Goal: Task Accomplishment & Management: Complete application form

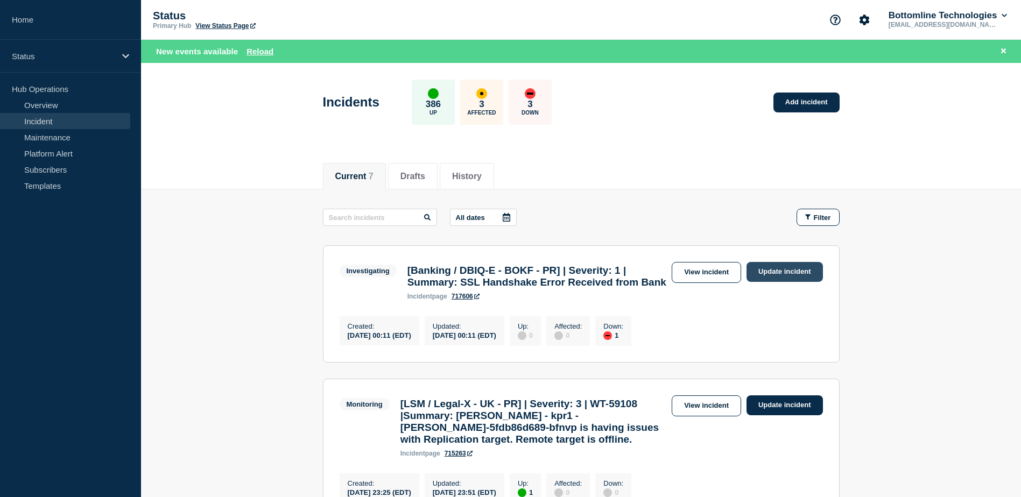
click at [768, 277] on link "Update incident" at bounding box center [784, 272] width 76 height 20
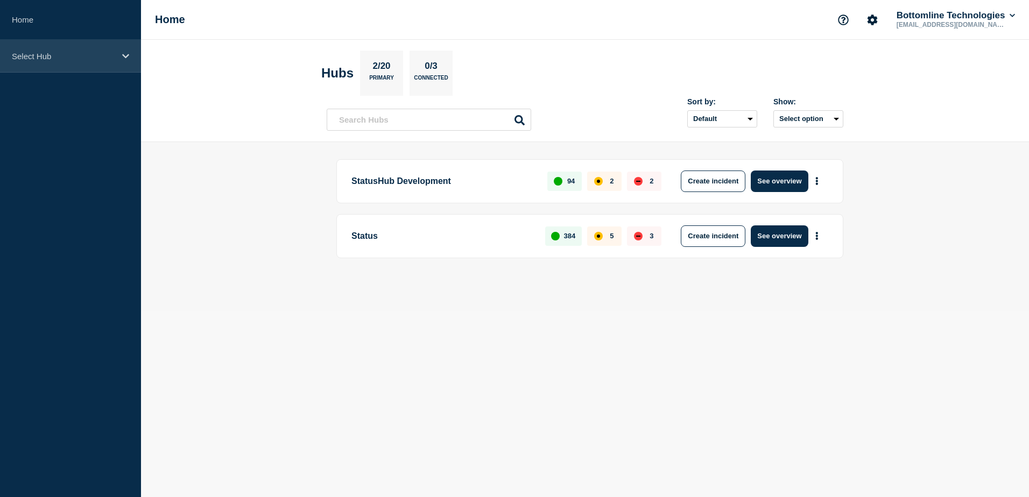
click at [104, 61] on div "Select Hub" at bounding box center [70, 56] width 141 height 33
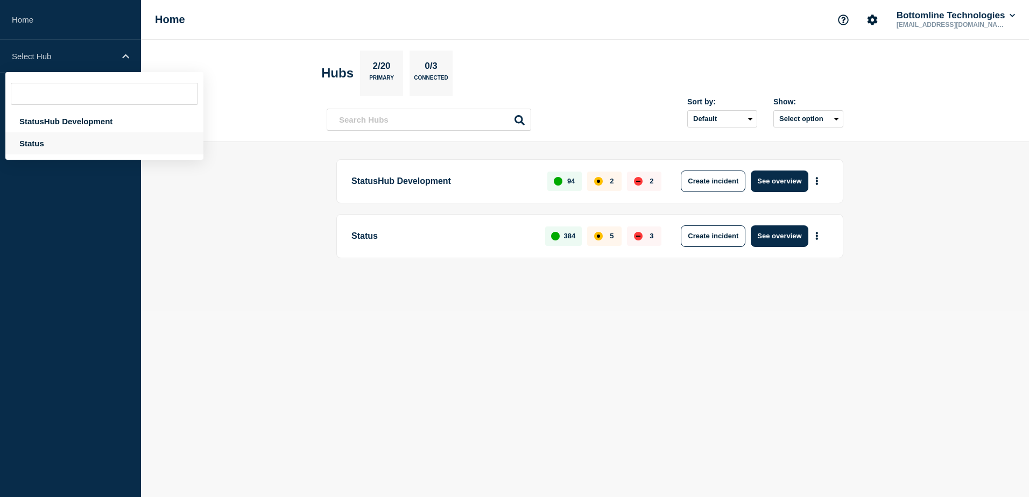
click at [84, 140] on div "Status" at bounding box center [104, 143] width 198 height 22
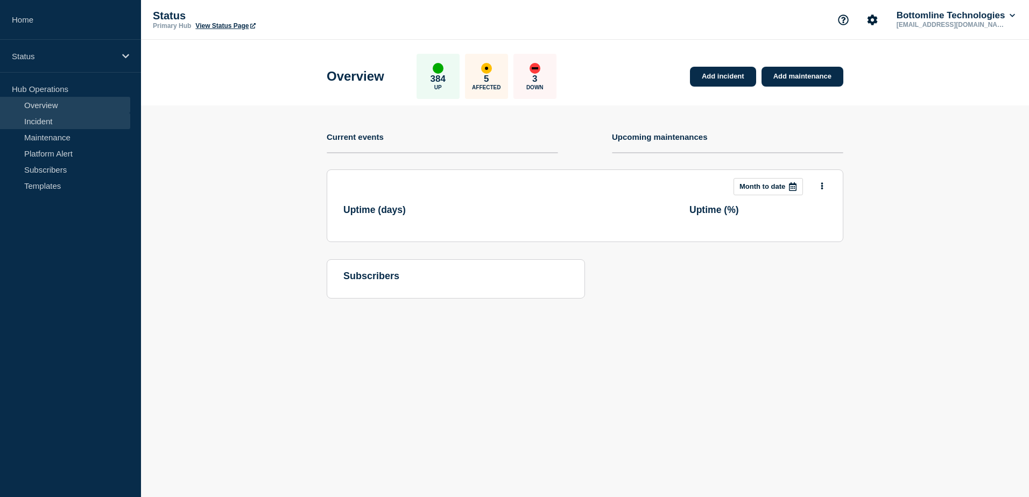
click at [62, 120] on link "Incident" at bounding box center [65, 121] width 130 height 16
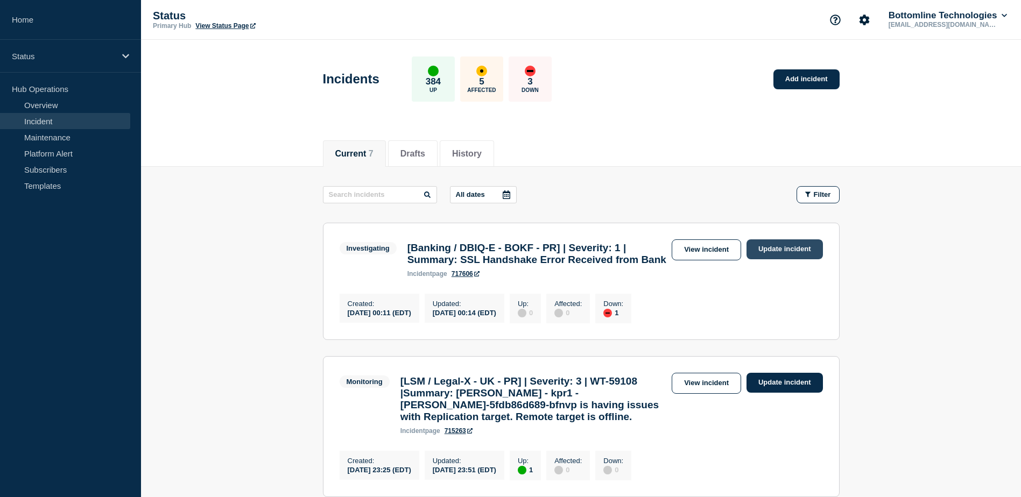
click at [782, 249] on link "Update incident" at bounding box center [784, 249] width 76 height 20
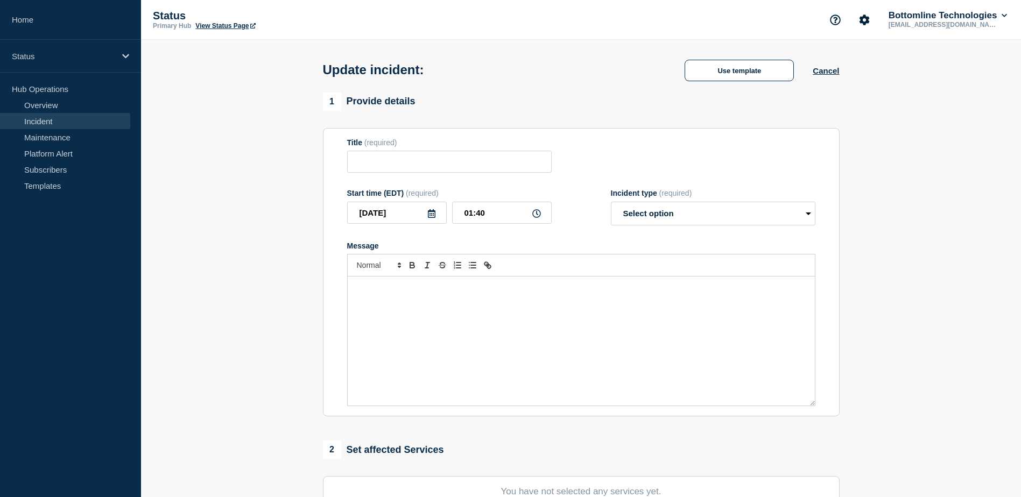
type input "[Banking / DBIQ-E - BOKF - PR] | Severity: 1 | Summary: SSL Handshake Error Rec…"
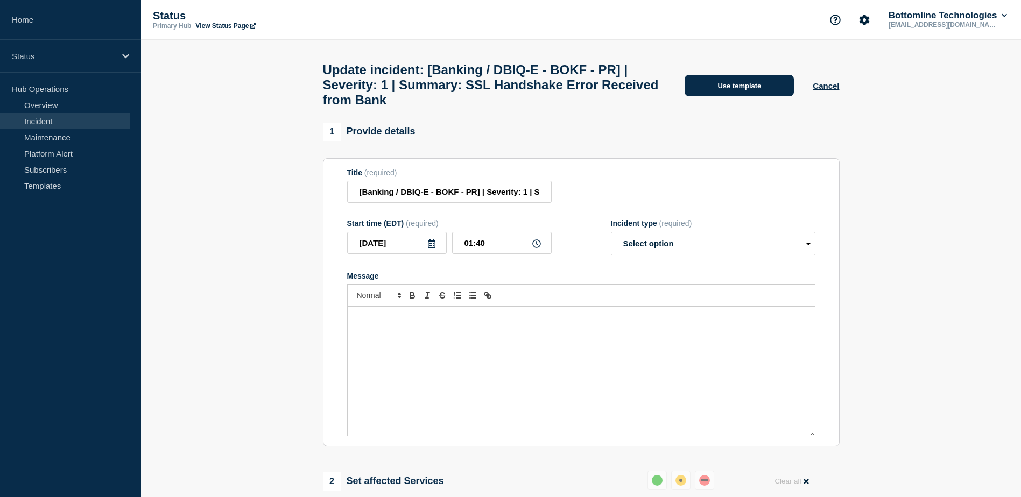
click at [744, 96] on button "Use template" at bounding box center [738, 86] width 109 height 22
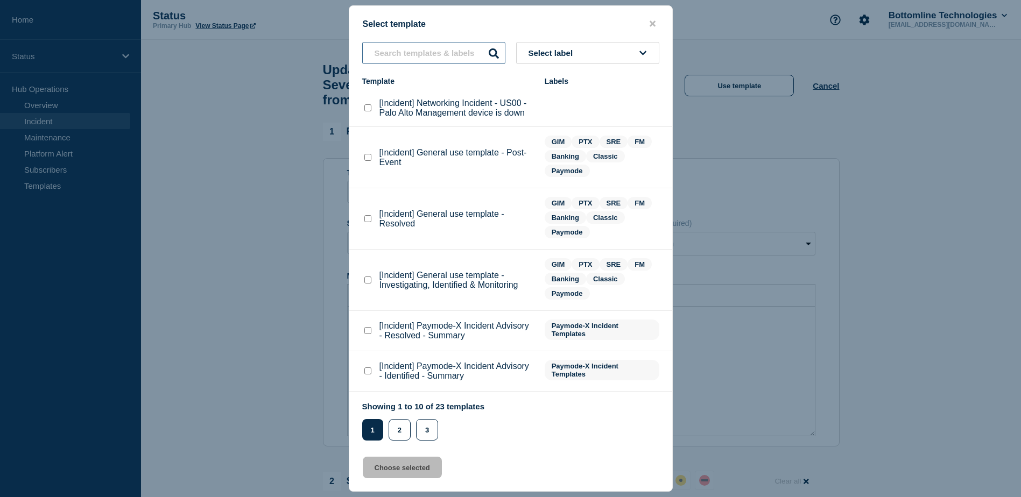
click at [445, 56] on input "text" at bounding box center [433, 53] width 143 height 22
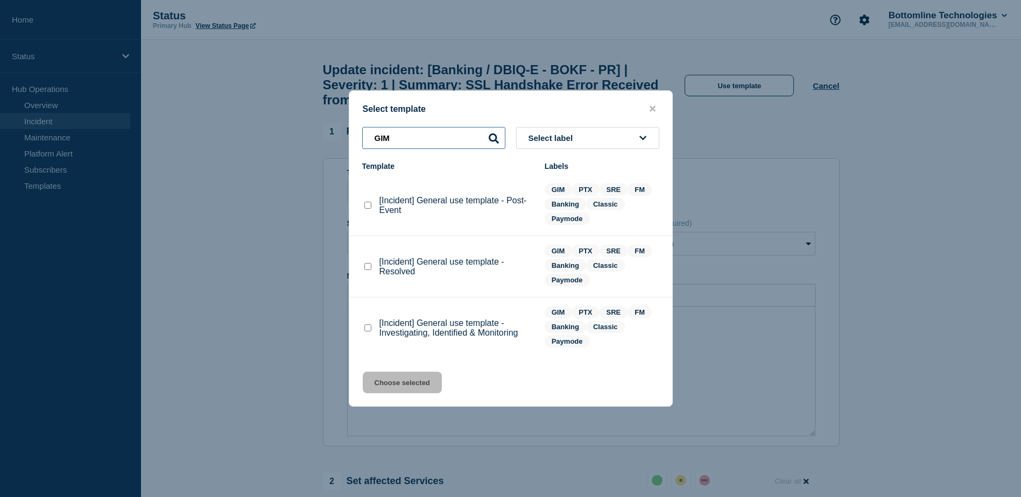
type input "GIM"
click at [366, 328] on checkbox"] "[Incident] General use template - Investigating, Identified & Monitoring checkb…" at bounding box center [367, 327] width 7 height 7
checkbox checkbox"] "true"
click at [391, 380] on button "Choose selected" at bounding box center [402, 383] width 79 height 22
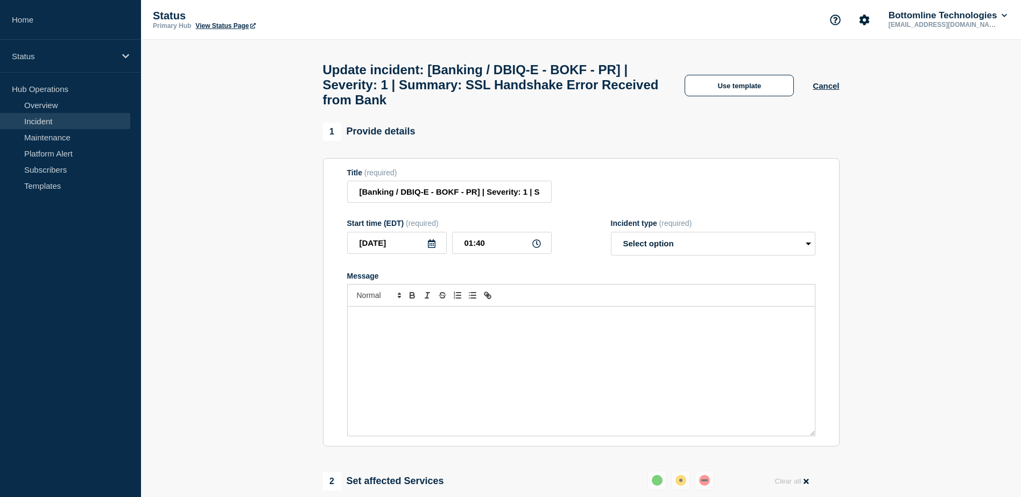
select select "investigating"
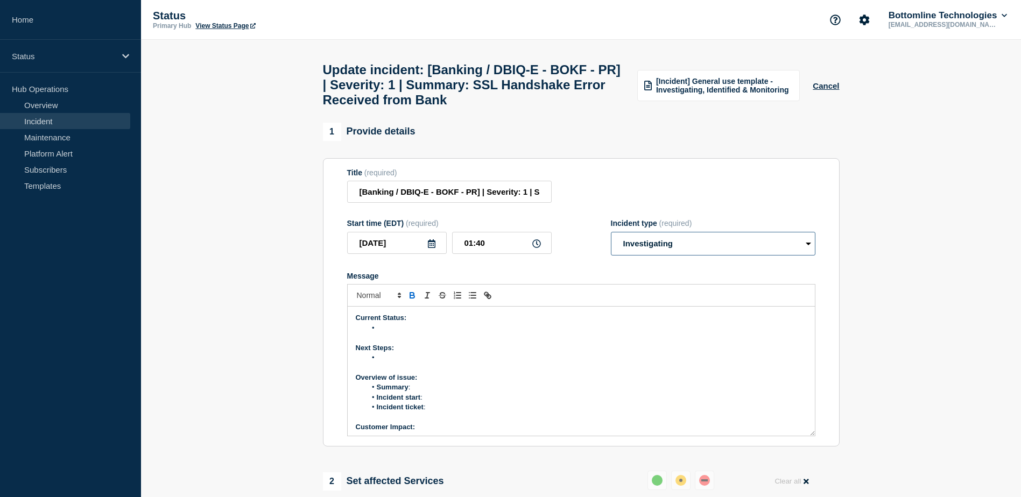
click at [702, 252] on select "Select option Investigating Identified Monitoring Resolved" at bounding box center [713, 244] width 204 height 24
click at [590, 372] on p "Message" at bounding box center [581, 368] width 451 height 10
click at [385, 333] on li "Message" at bounding box center [586, 328] width 441 height 10
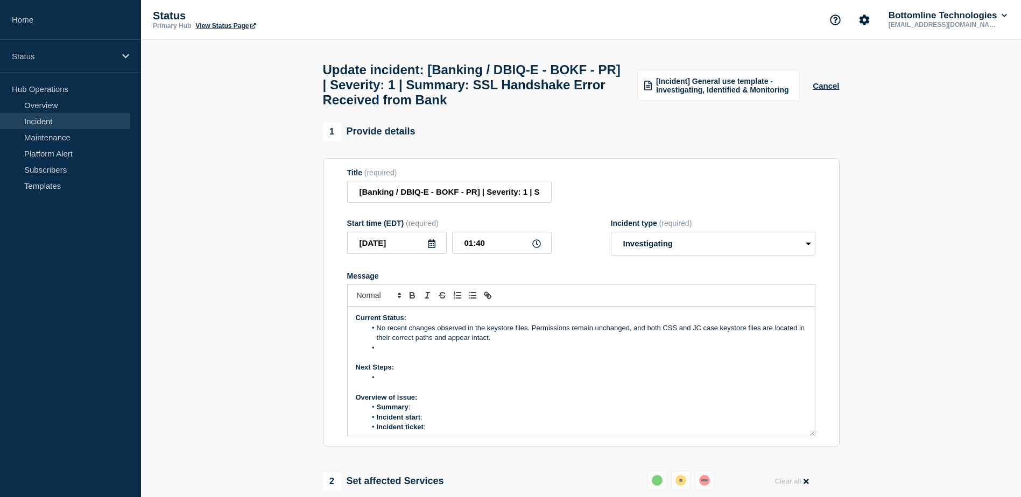
click at [399, 353] on li "Message" at bounding box center [586, 348] width 441 height 10
click at [542, 353] on li "Based on the logs, the impacted URL ([DOMAIN_NAME]) belongs to the bank, not ou…" at bounding box center [586, 348] width 441 height 10
click at [628, 353] on li "Based on the logs, the impacted URL belongs to the bank, not our infrastructure." at bounding box center [586, 348] width 441 height 10
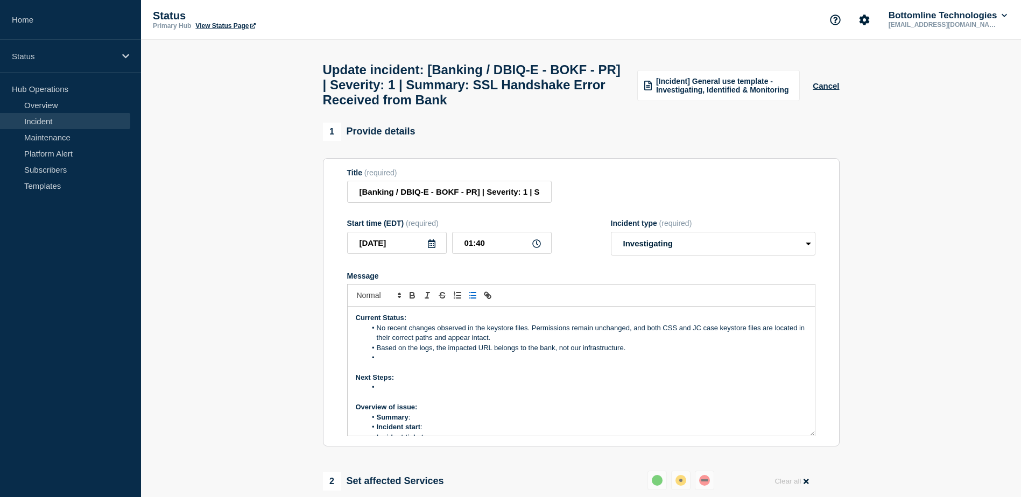
click at [385, 363] on li "Message" at bounding box center [586, 358] width 441 height 10
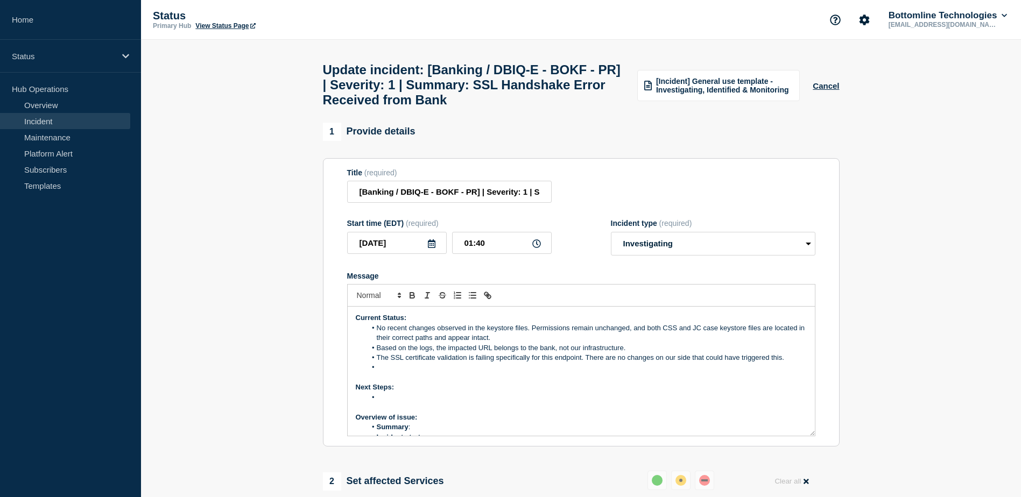
click at [376, 372] on li "Message" at bounding box center [586, 368] width 441 height 10
click at [386, 402] on li "Message" at bounding box center [586, 398] width 441 height 10
click at [380, 422] on li "Message" at bounding box center [586, 418] width 441 height 10
click at [394, 406] on li "It’s possible the bank may have updated or replaced the certificate associated …" at bounding box center [586, 403] width 441 height 20
click at [471, 392] on p "Next Steps:" at bounding box center [581, 388] width 451 height 10
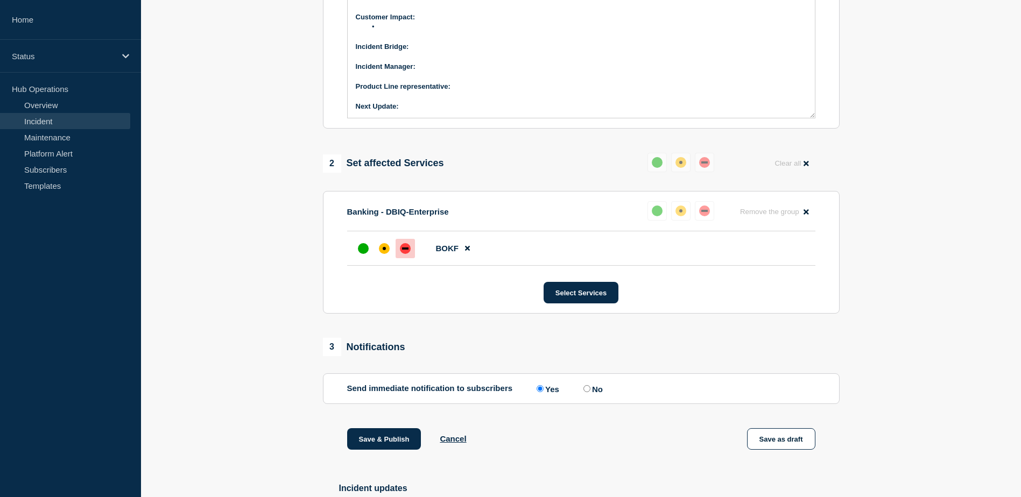
scroll to position [447, 0]
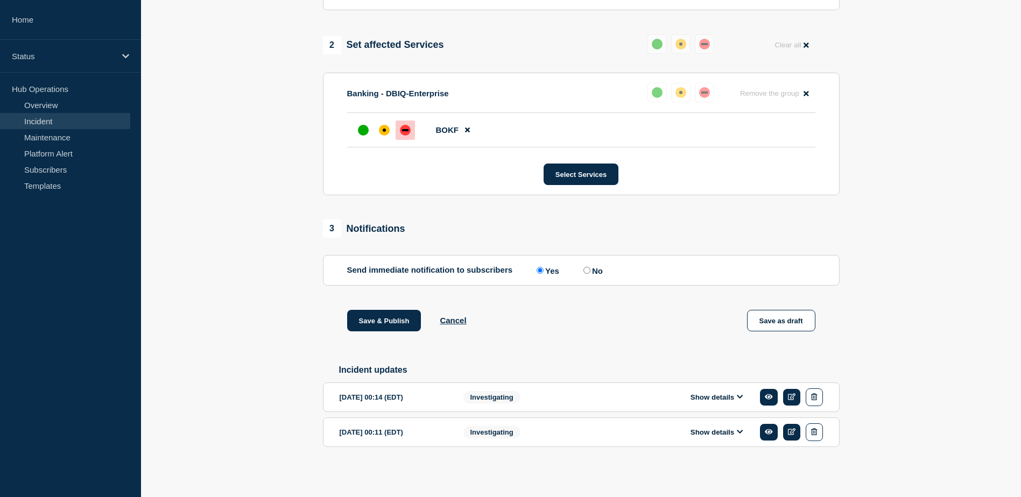
click at [716, 398] on button "Show details" at bounding box center [716, 397] width 59 height 9
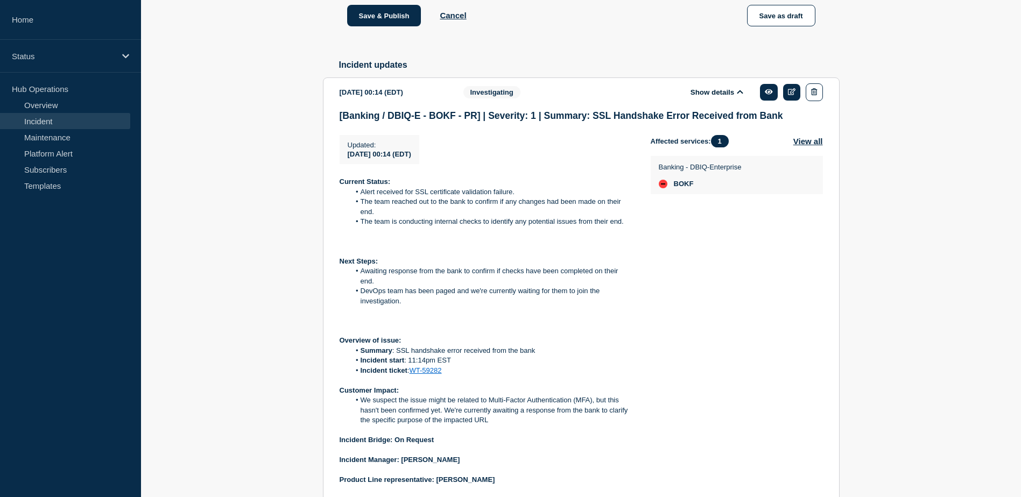
scroll to position [785, 0]
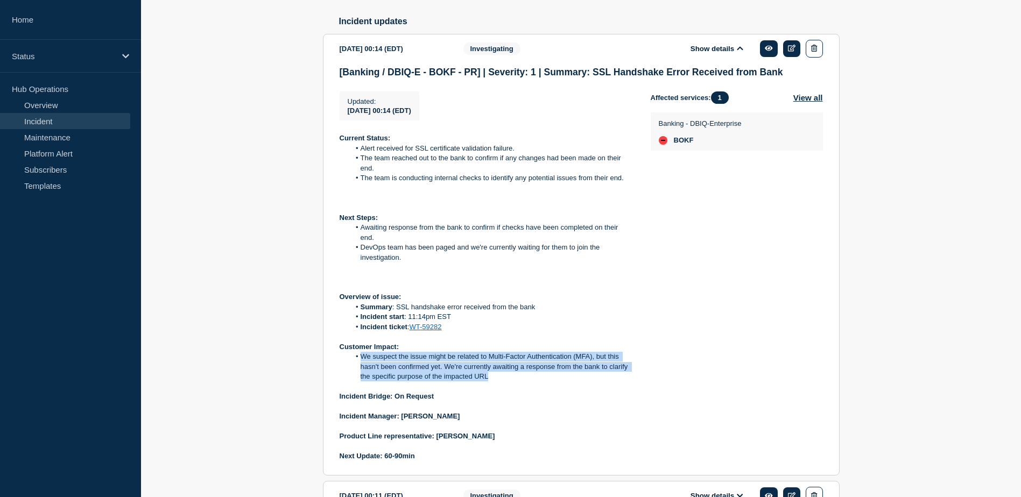
drag, startPoint x: 361, startPoint y: 367, endPoint x: 499, endPoint y: 386, distance: 139.1
click at [499, 382] on li "We suspect the issue might be related to Multi-Factor Authentication (MFA), but…" at bounding box center [492, 367] width 284 height 30
copy li "We suspect the issue might be related to Multi-Factor Authentication (MFA), but…"
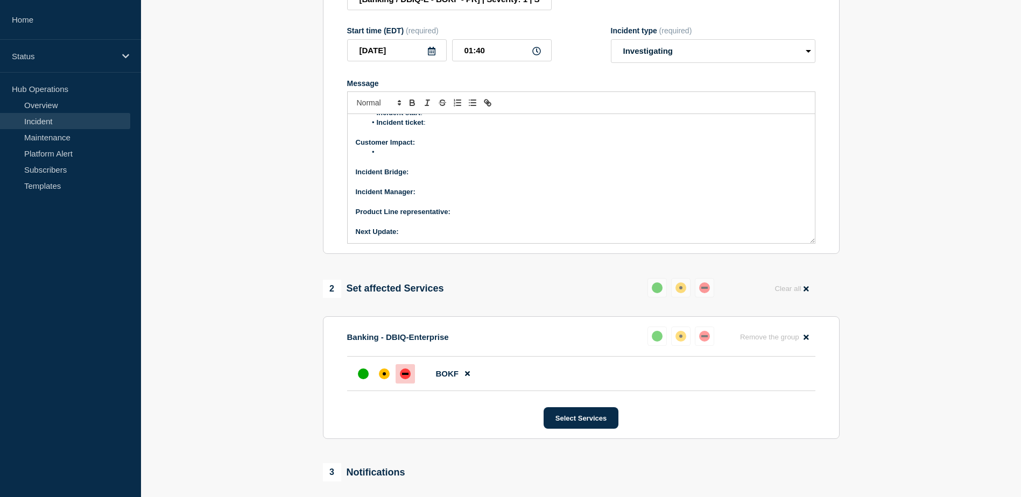
scroll to position [192, 0]
click at [385, 158] on li "Message" at bounding box center [586, 153] width 441 height 10
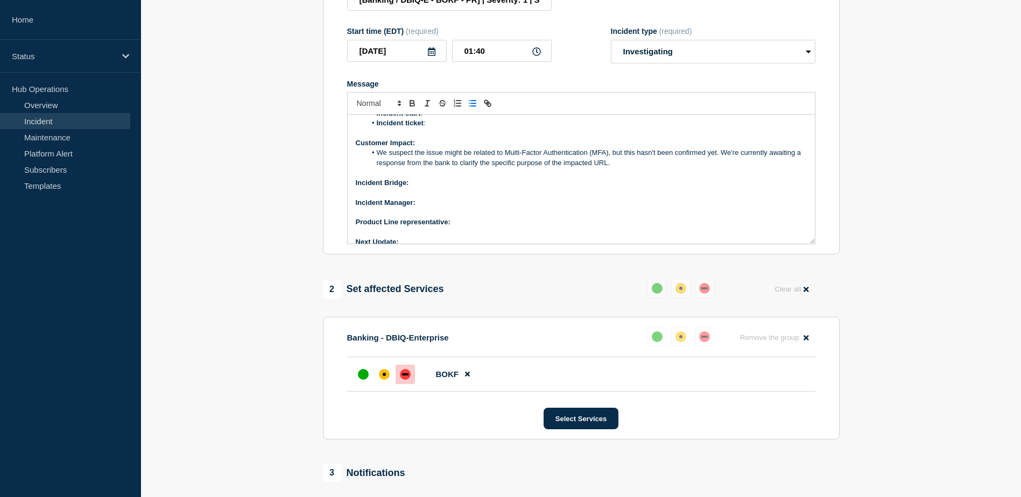
click at [421, 188] on p "Incident Bridge:" at bounding box center [581, 183] width 451 height 10
click at [426, 208] on p "Incident Manager:" at bounding box center [581, 203] width 451 height 10
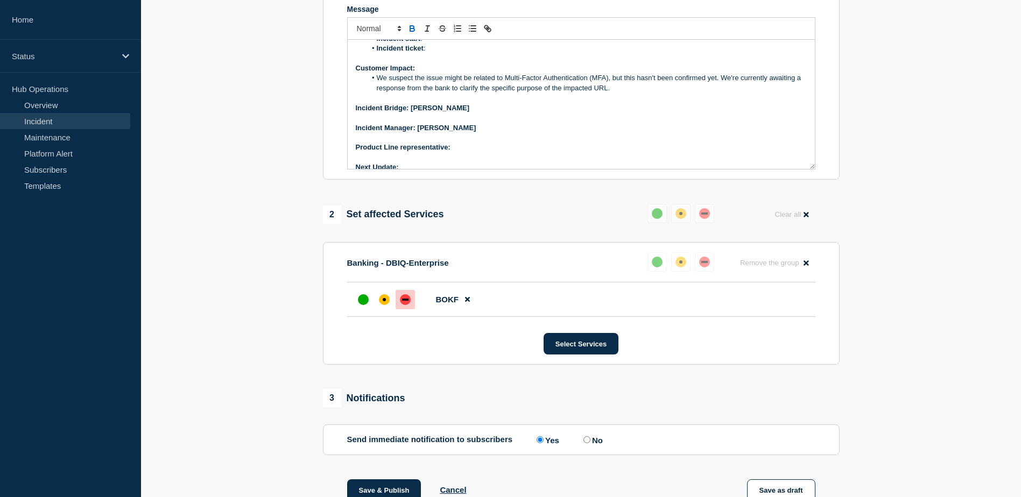
scroll to position [266, 0]
drag, startPoint x: 418, startPoint y: 137, endPoint x: 468, endPoint y: 136, distance: 50.0
click at [468, 133] on p "Incident Manager: [PERSON_NAME]" at bounding box center [581, 129] width 451 height 10
copy strong "[PERSON_NAME]"
click at [467, 153] on p "Product Line representative:" at bounding box center [581, 148] width 451 height 10
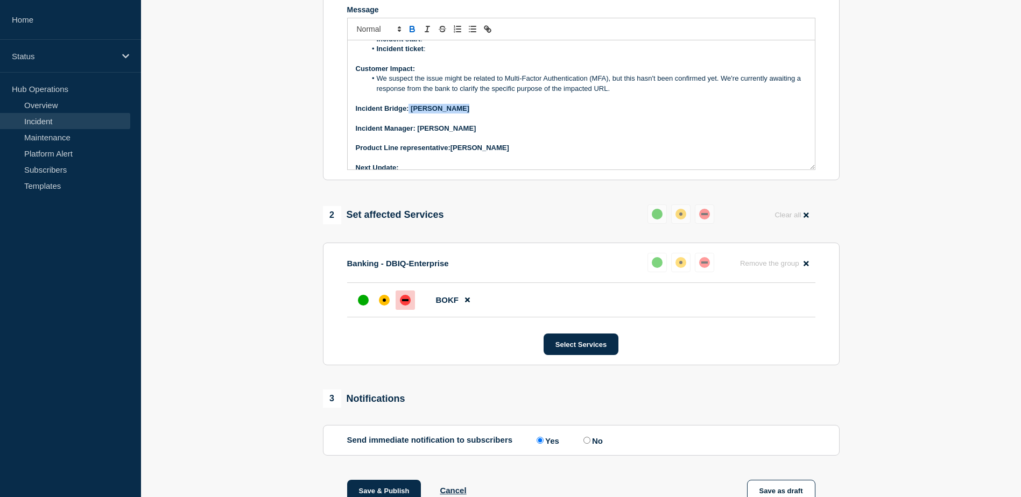
drag, startPoint x: 409, startPoint y: 115, endPoint x: 465, endPoint y: 116, distance: 55.4
click at [465, 114] on p "Incident Bridge: [PERSON_NAME]" at bounding box center [581, 109] width 451 height 10
copy strong "[PERSON_NAME]"
drag, startPoint x: 464, startPoint y: 138, endPoint x: 419, endPoint y: 138, distance: 44.7
click at [419, 133] on p "Incident Manager: [PERSON_NAME]" at bounding box center [581, 129] width 451 height 10
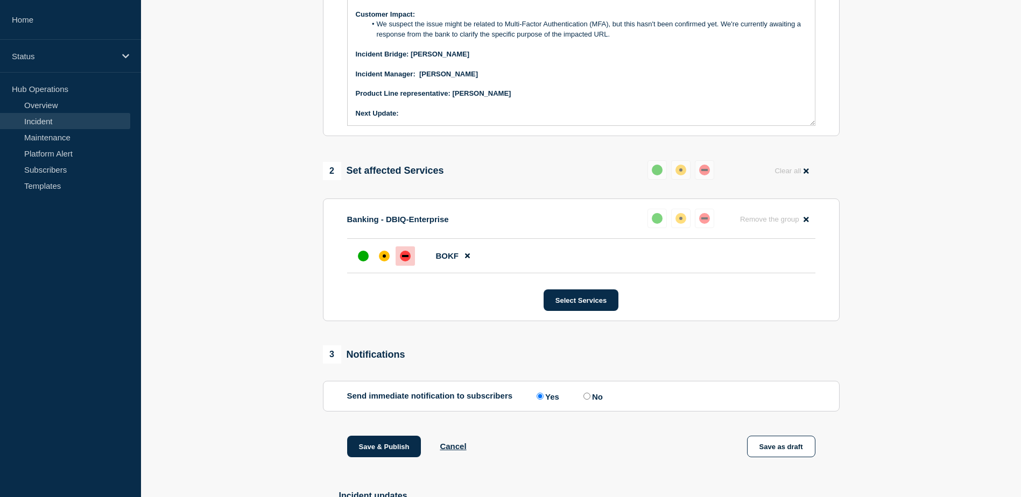
scroll to position [311, 0]
click at [443, 118] on p "Next Update:" at bounding box center [581, 113] width 451 height 10
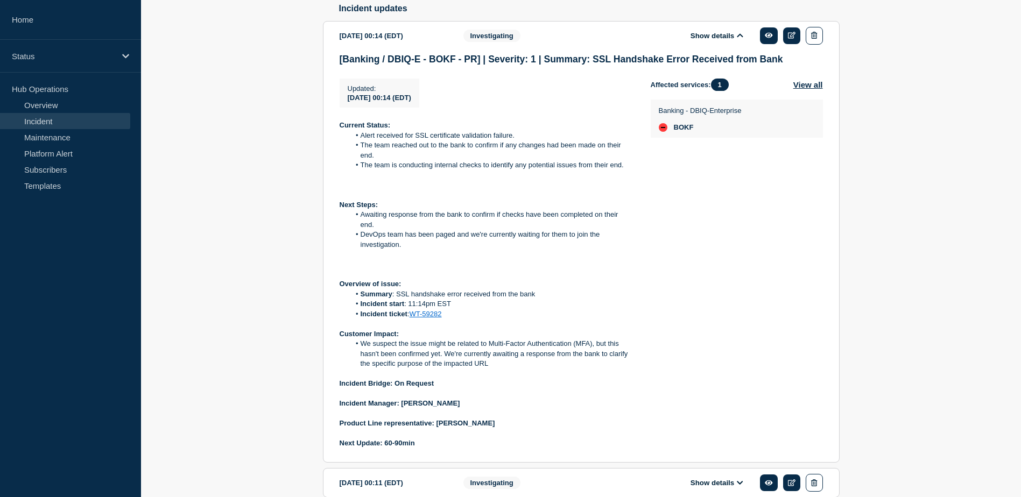
scroll to position [799, 0]
drag, startPoint x: 397, startPoint y: 303, endPoint x: 538, endPoint y: 303, distance: 141.0
click at [538, 299] on li "Summary : SSL handshake error received from the bank" at bounding box center [492, 294] width 284 height 10
copy li "SSL handshake error received from the bank"
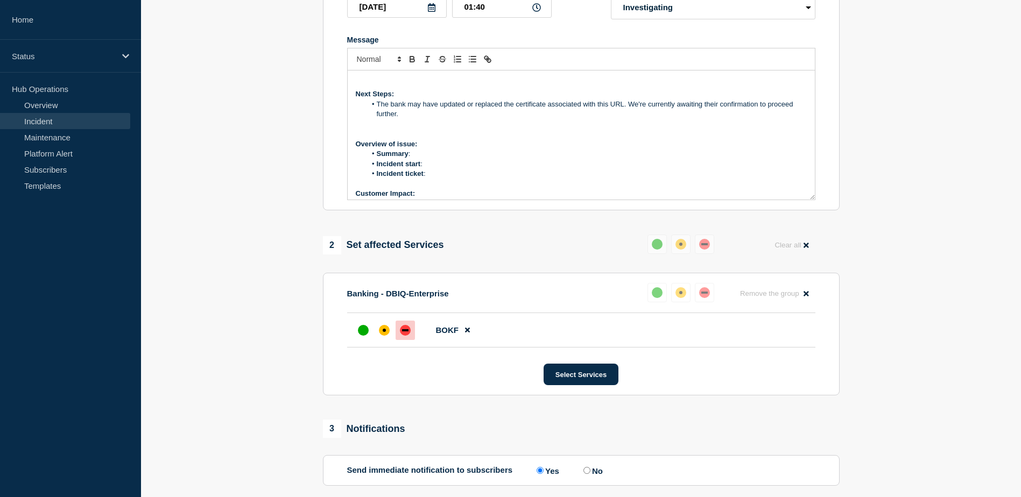
scroll to position [238, 0]
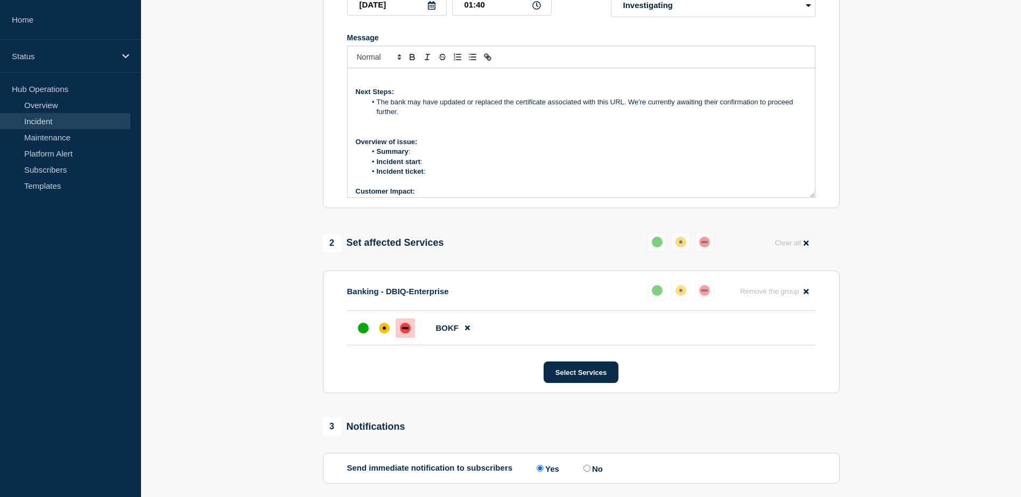
click at [424, 157] on li "Summary :" at bounding box center [586, 152] width 441 height 10
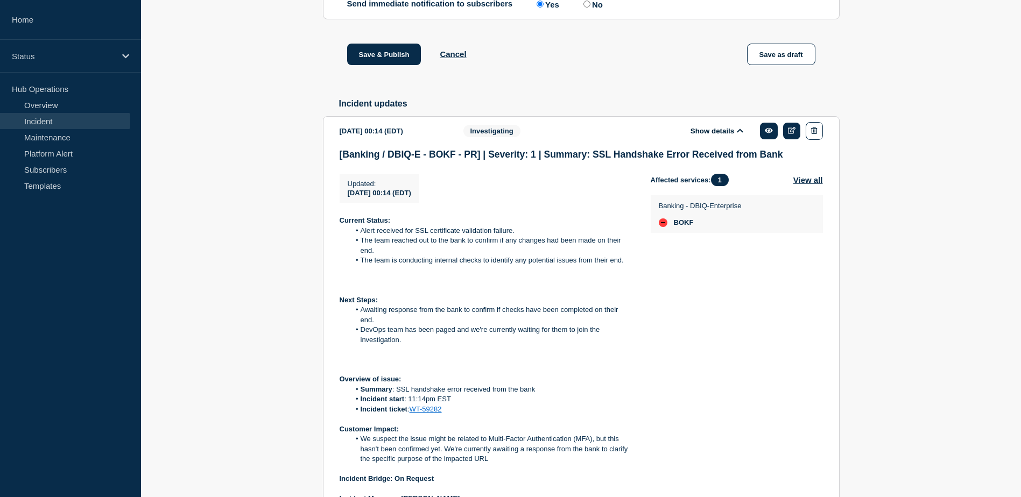
scroll to position [712, 0]
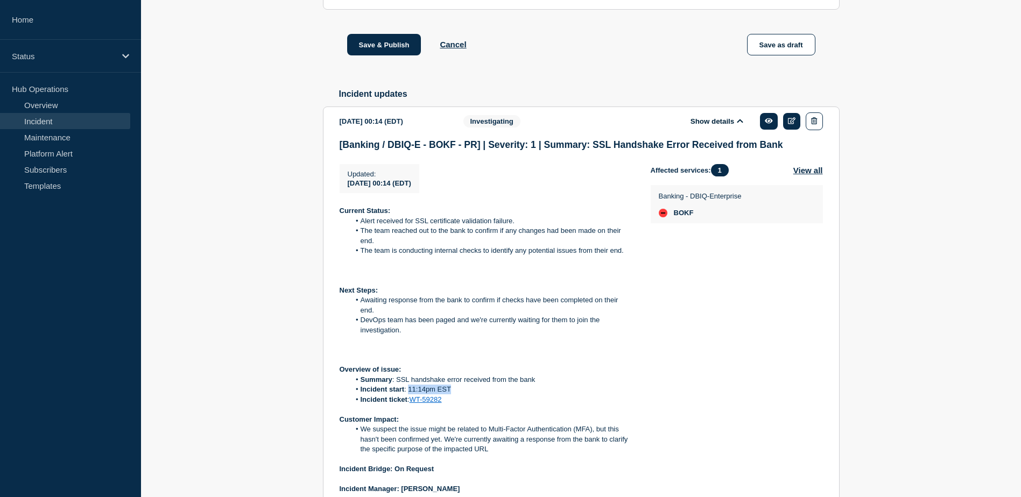
drag, startPoint x: 408, startPoint y: 402, endPoint x: 454, endPoint y: 400, distance: 45.3
click at [454, 394] on li "Incident start : 11:14pm EST" at bounding box center [492, 390] width 284 height 10
copy li "11:14pm EST"
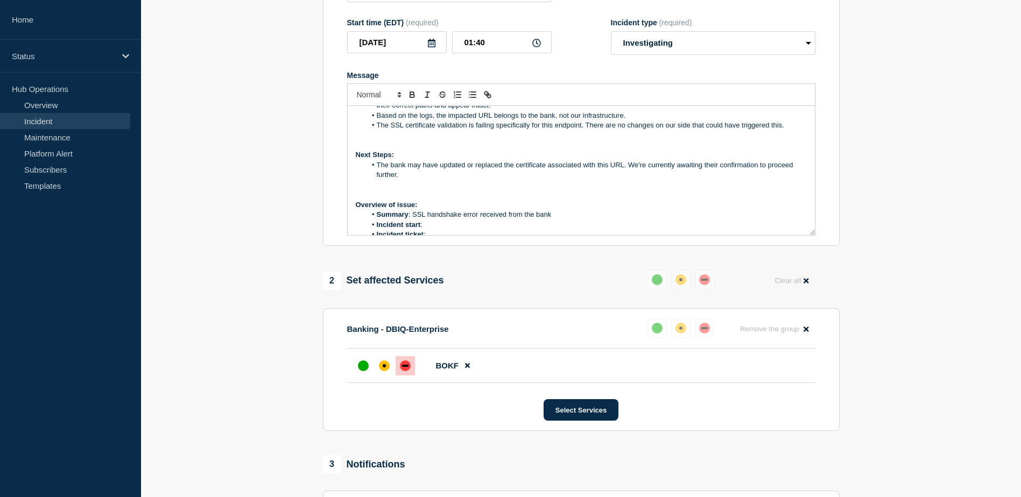
scroll to position [69, 0]
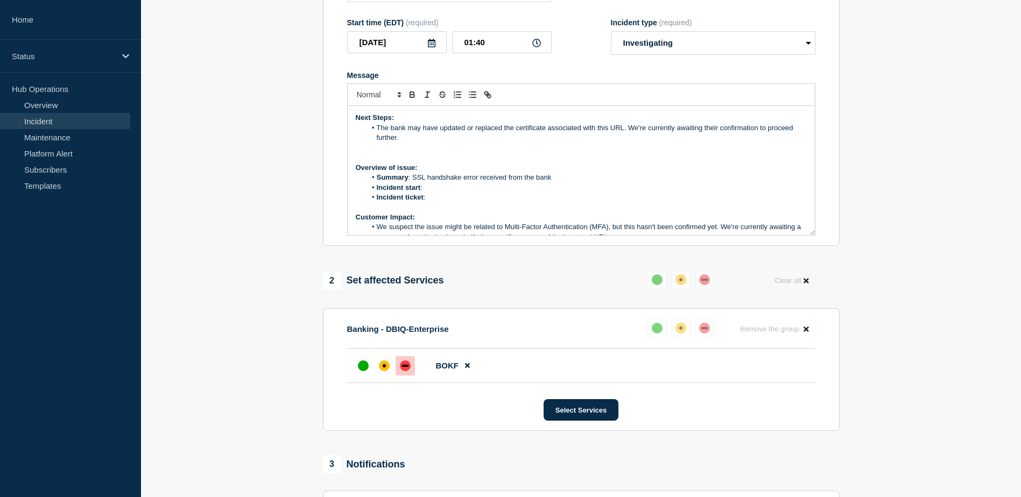
click at [432, 193] on li "Incident start :" at bounding box center [586, 188] width 441 height 10
click at [429, 202] on li "Incident ticket :" at bounding box center [586, 198] width 441 height 10
click at [377, 202] on span "Message" at bounding box center [377, 198] width 0 height 10
click at [436, 193] on li "Incident start : 11:14pm EST" at bounding box center [586, 188] width 441 height 10
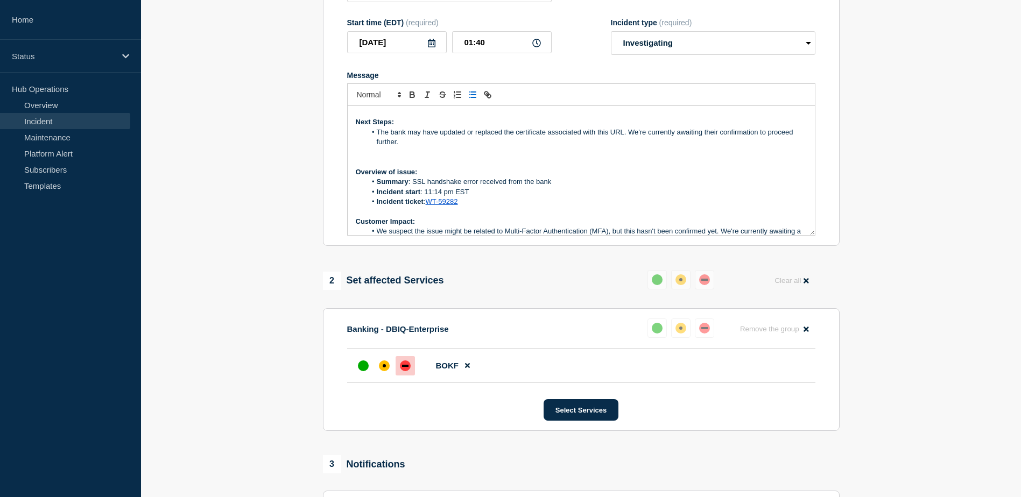
scroll to position [64, 0]
click at [402, 148] on li "The bank may have updated or replaced the certificate associated with this URL.…" at bounding box center [586, 138] width 441 height 20
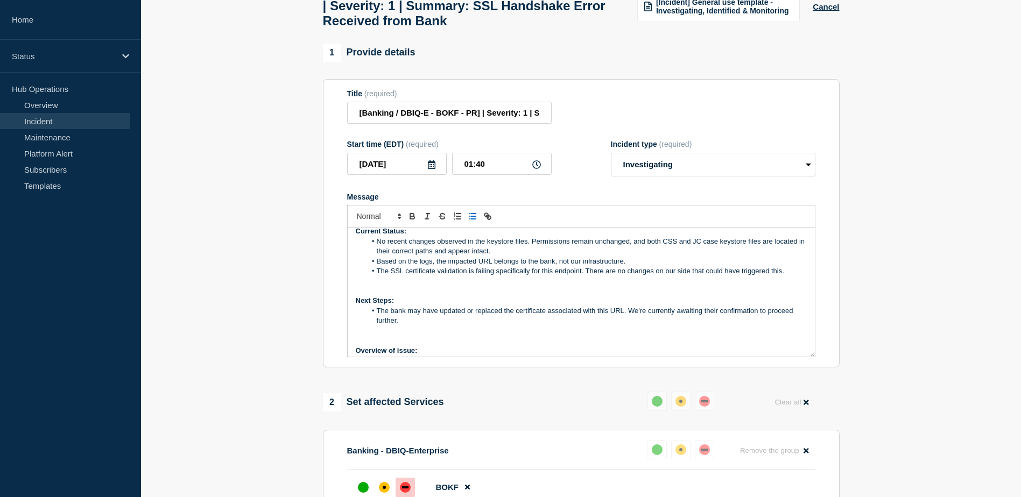
scroll to position [0, 0]
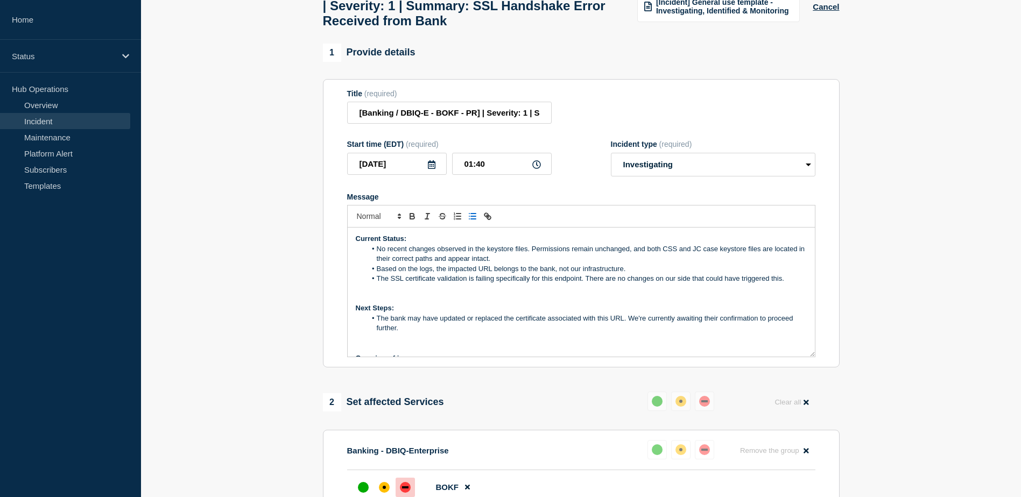
click at [408, 334] on li "The bank may have updated or replaced the certificate associated with this URL.…" at bounding box center [586, 324] width 441 height 20
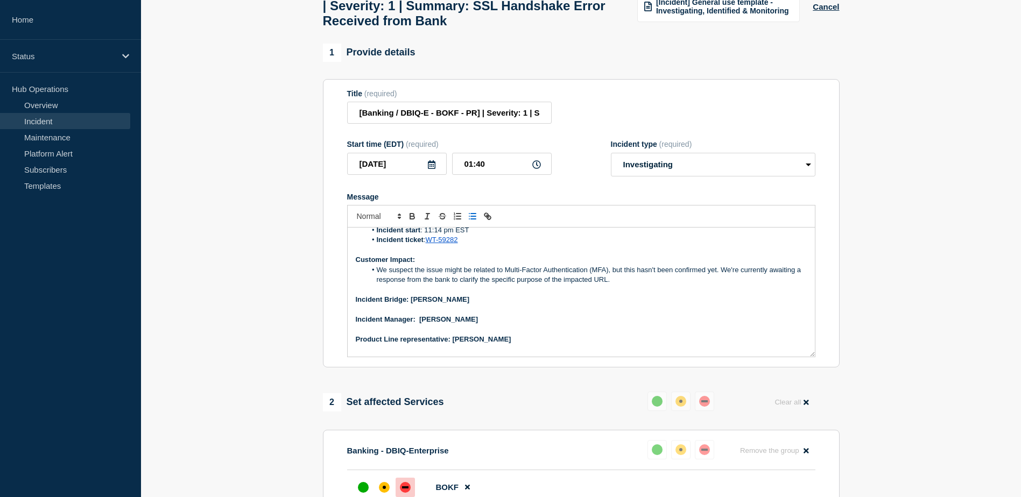
scroll to position [158, 0]
click at [461, 303] on p "Incident Bridge: [PERSON_NAME]" at bounding box center [581, 299] width 451 height 10
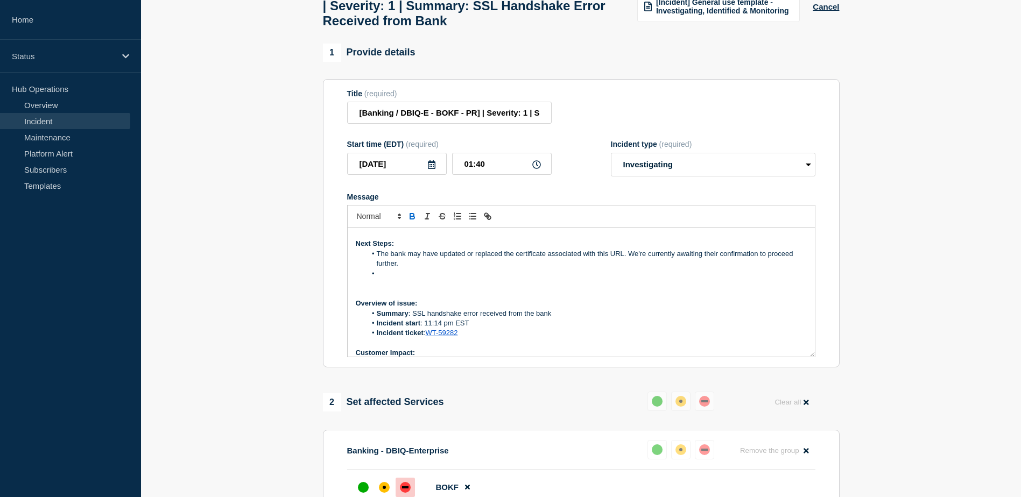
scroll to position [64, 0]
click at [376, 279] on li "Message" at bounding box center [586, 275] width 441 height 10
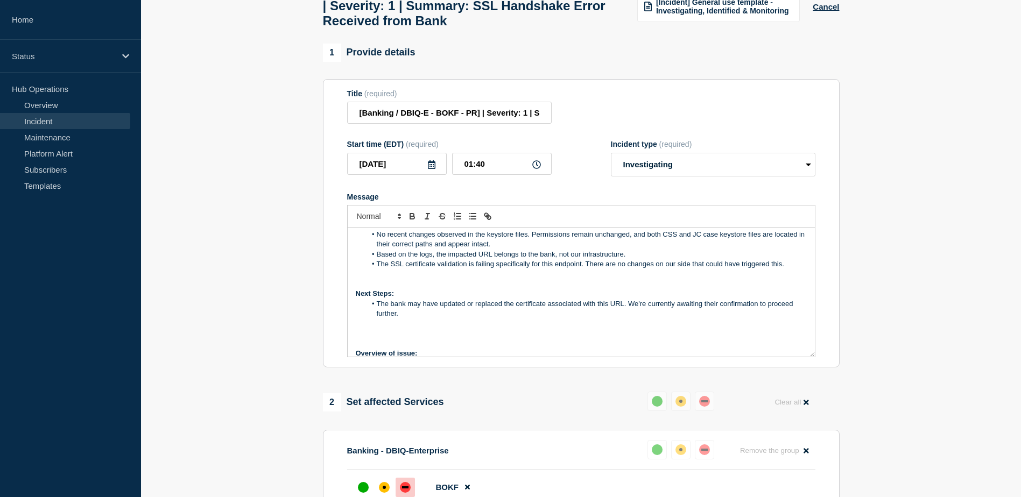
scroll to position [0, 0]
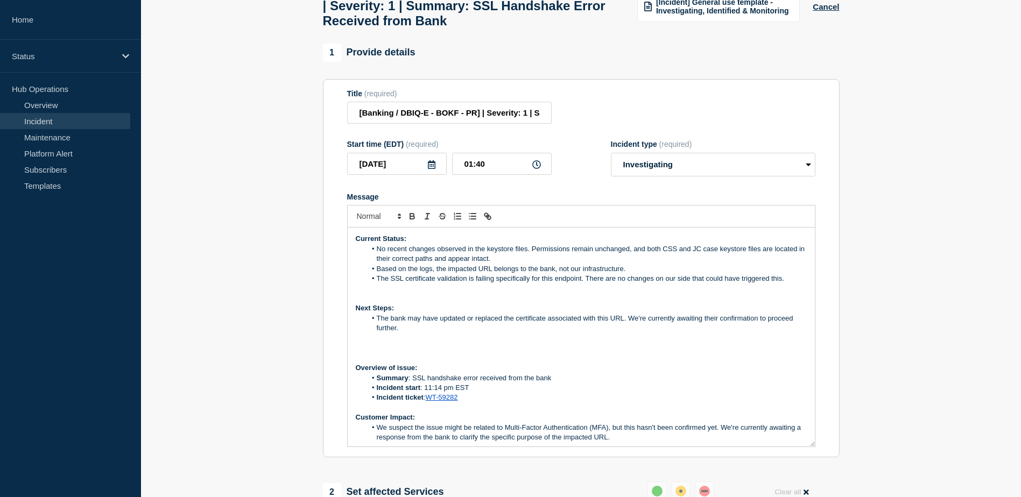
drag, startPoint x: 812, startPoint y: 362, endPoint x: 831, endPoint y: 453, distance: 93.0
click at [831, 453] on section "Title (required) [Banking / DBIQ-E - BOKF - PR] | Severity: 1 | Summary: SSL Ha…" at bounding box center [581, 268] width 517 height 379
click at [717, 259] on li "No recent changes observed in the keystore files. Permissions remain unchanged,…" at bounding box center [586, 254] width 441 height 20
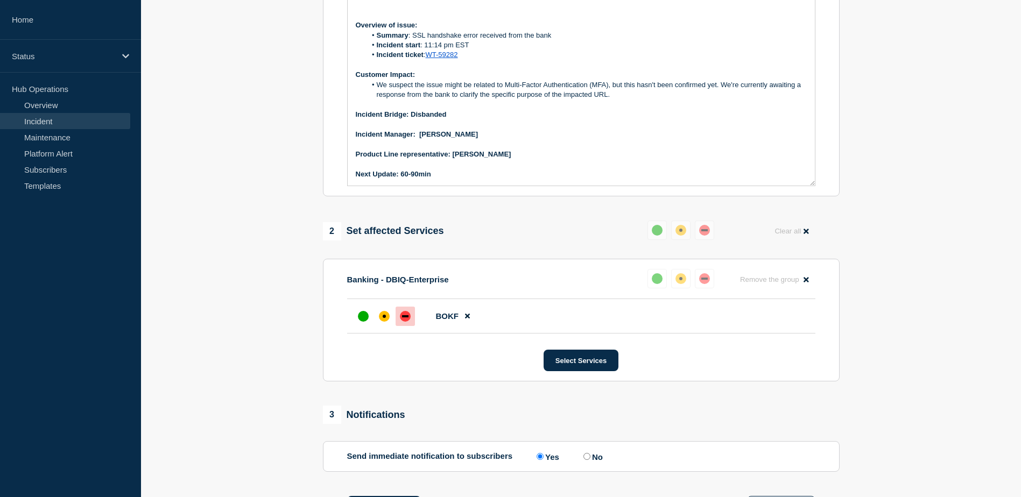
scroll to position [341, 0]
click at [445, 180] on p "Next Update: 60-90min" at bounding box center [581, 175] width 451 height 10
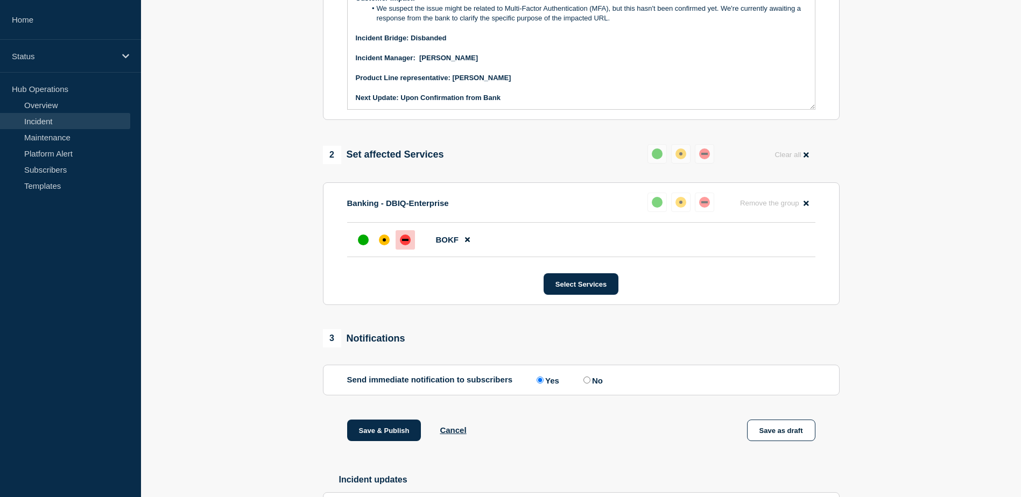
scroll to position [419, 0]
click at [401, 433] on button "Save & Publish" at bounding box center [384, 430] width 74 height 22
